Goal: Task Accomplishment & Management: Manage account settings

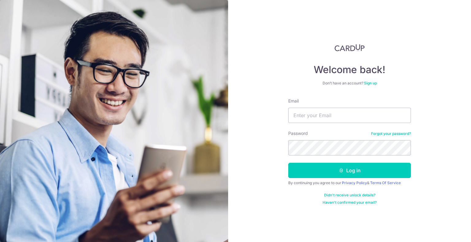
type input "[DOMAIN_NAME][EMAIL_ADDRESS][DOMAIN_NAME]"
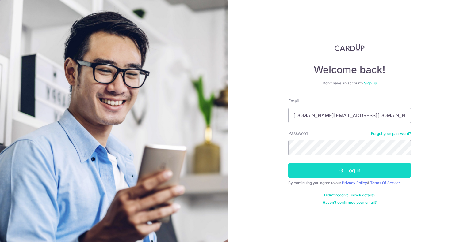
click at [325, 174] on button "Log in" at bounding box center [349, 170] width 123 height 15
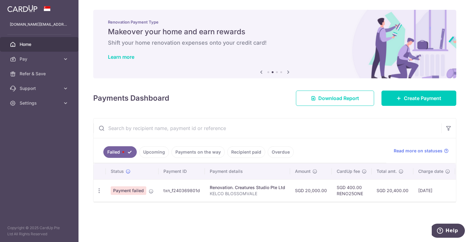
scroll to position [0, 76]
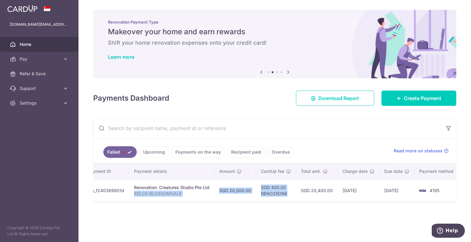
drag, startPoint x: 283, startPoint y: 200, endPoint x: 206, endPoint y: 195, distance: 77.4
click at [206, 195] on tr "Update payment Upload doc Payment failed txn_f240369801d Renovation. Creatures …" at bounding box center [239, 191] width 443 height 22
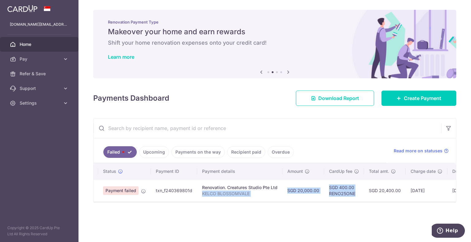
drag, startPoint x: 126, startPoint y: 186, endPoint x: 137, endPoint y: 192, distance: 12.9
click at [137, 192] on span "Payment failed" at bounding box center [121, 191] width 36 height 9
click at [389, 201] on td "SGD 20,400.00" at bounding box center [385, 191] width 42 height 22
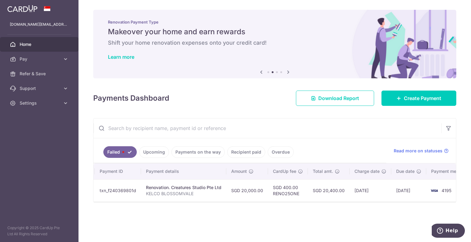
scroll to position [0, 76]
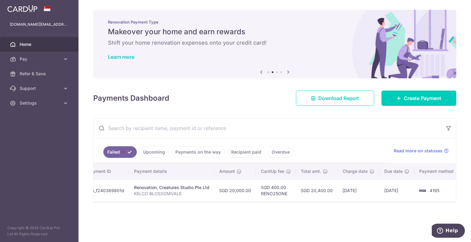
click at [128, 150] on link "Failed" at bounding box center [119, 152] width 33 height 12
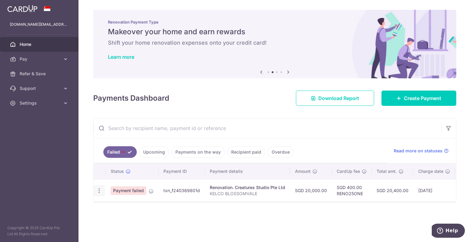
click at [97, 189] on icon "button" at bounding box center [99, 191] width 6 height 6
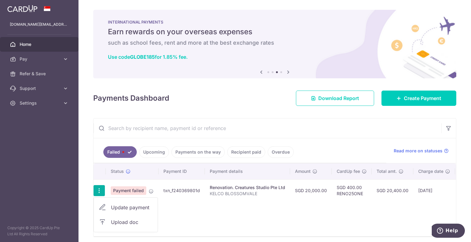
click at [115, 207] on span "Update payment" at bounding box center [132, 207] width 42 height 7
radio input "true"
type input "20,000.00"
type input "KELCO BLOSSOMVALE"
type input "commencement of project"
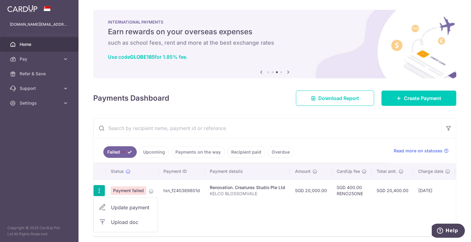
type input "RENO25ONE"
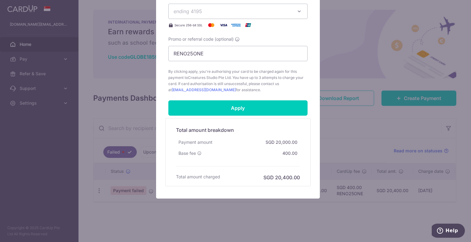
scroll to position [300, 0]
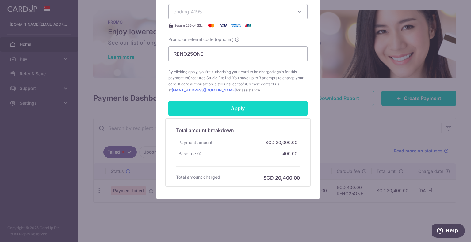
click at [224, 103] on input "Apply" at bounding box center [237, 108] width 139 height 15
